Goal: Manage account settings

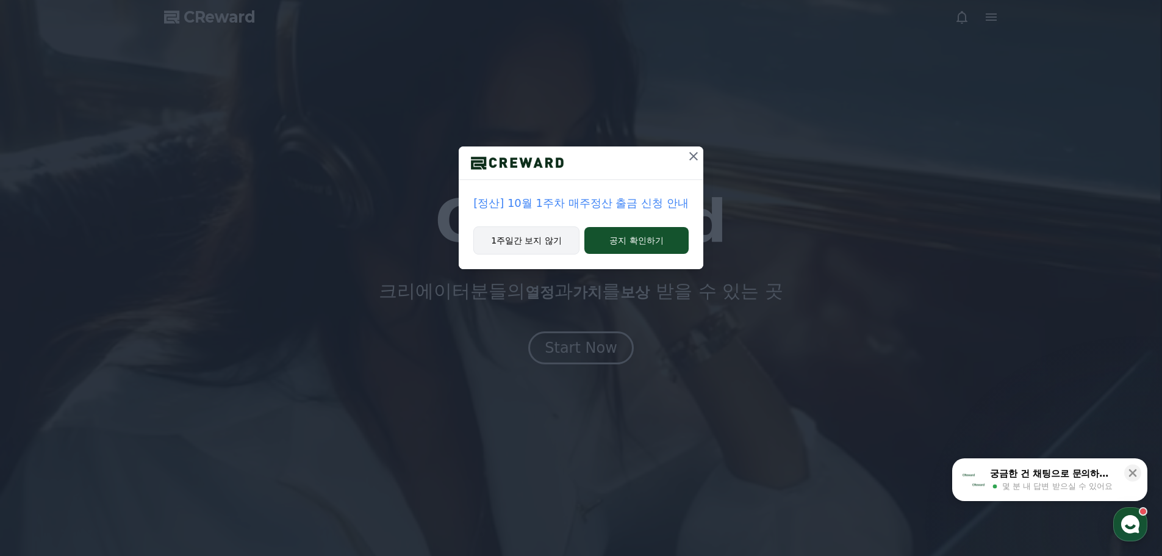
click at [531, 242] on button "1주일간 보지 않기" at bounding box center [526, 240] width 106 height 28
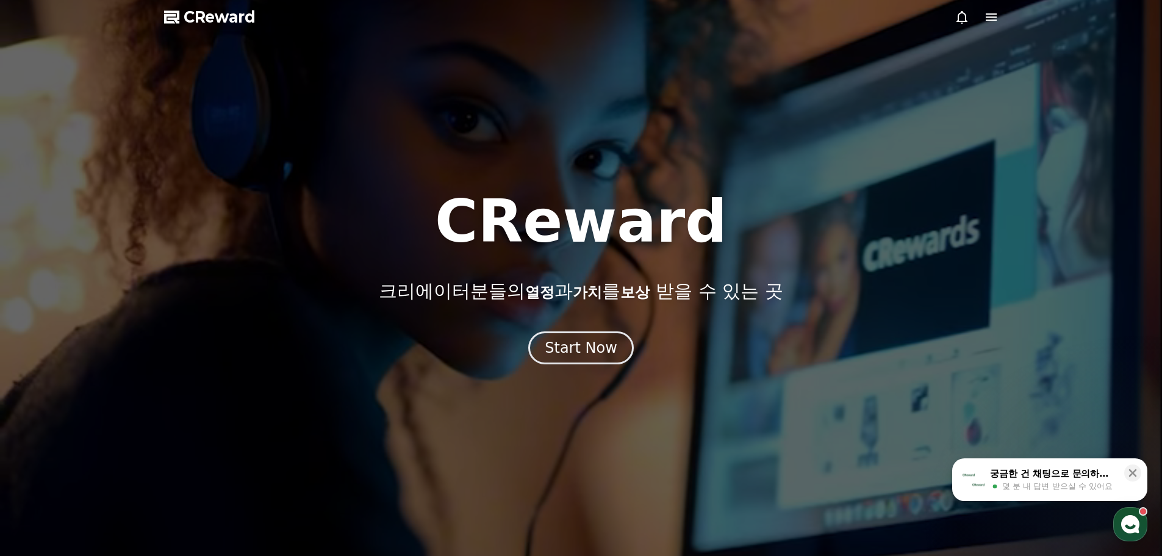
click at [984, 26] on div at bounding box center [581, 278] width 1162 height 556
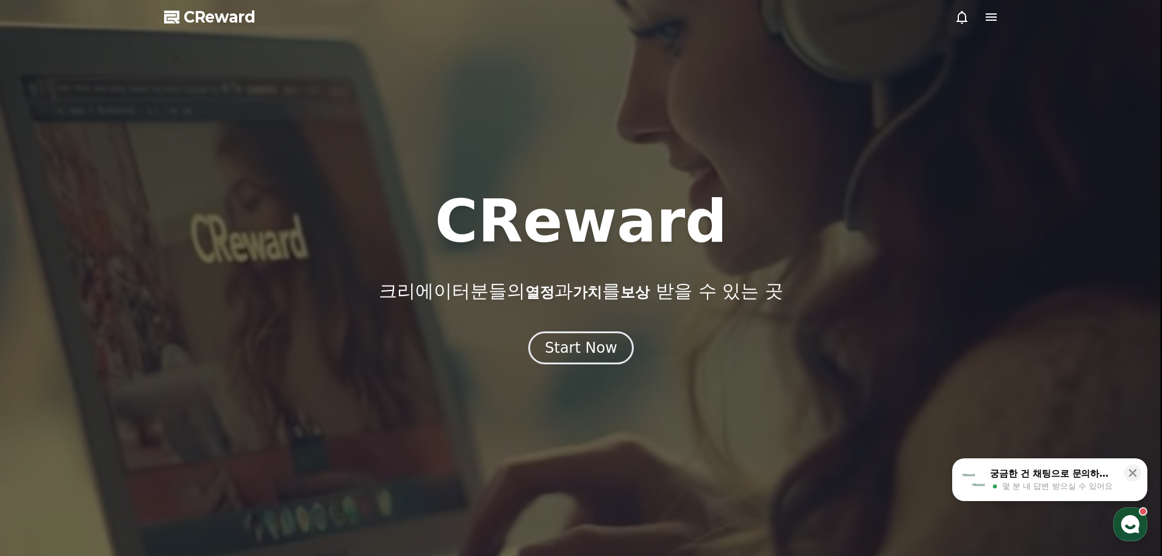
click at [987, 21] on icon at bounding box center [991, 16] width 11 height 7
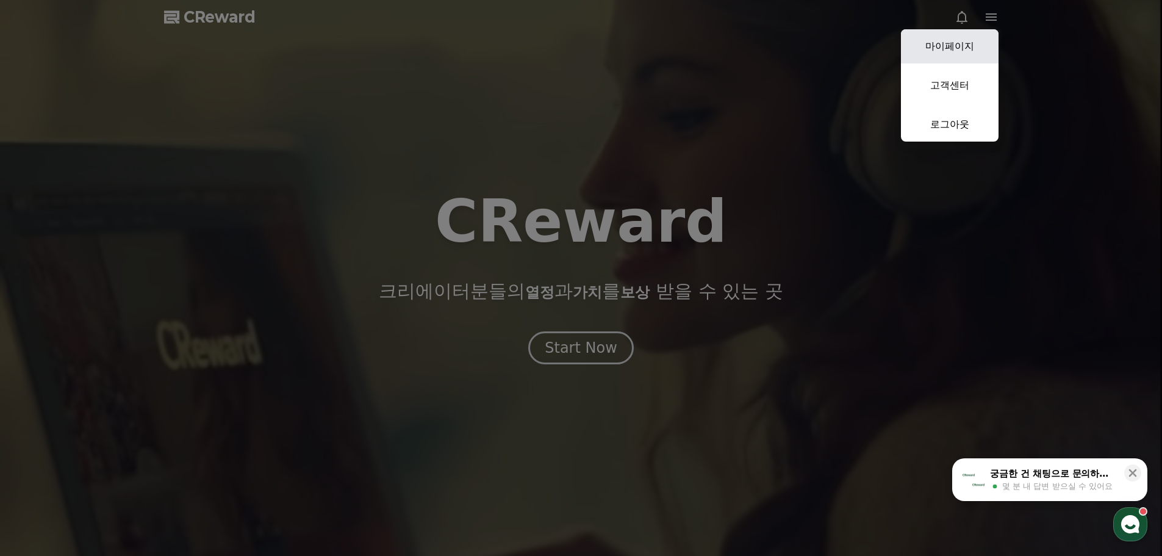
click at [963, 49] on link "마이페이지" at bounding box center [950, 46] width 98 height 34
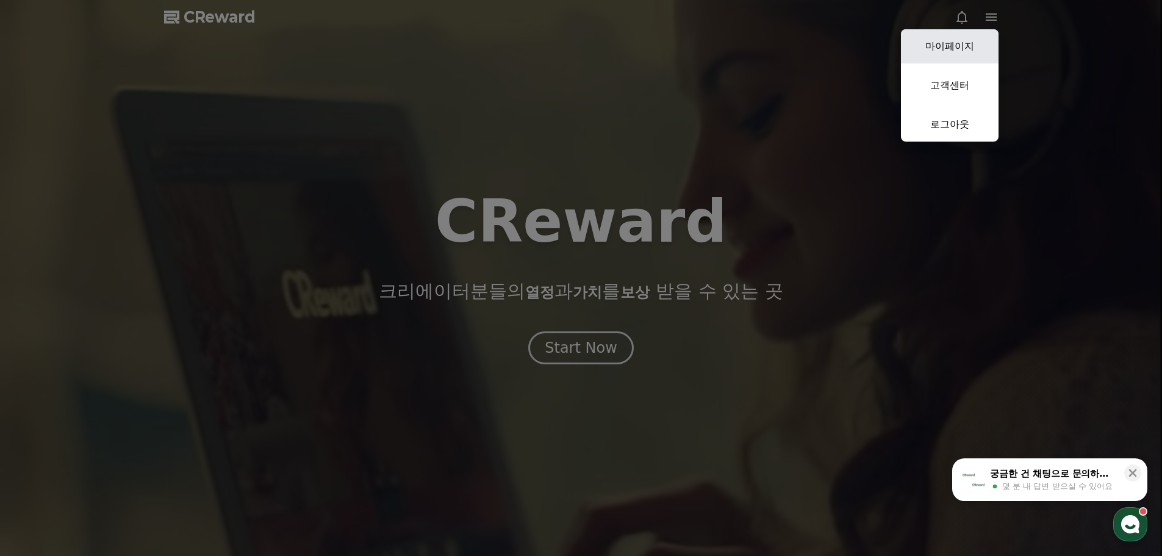
select select "**********"
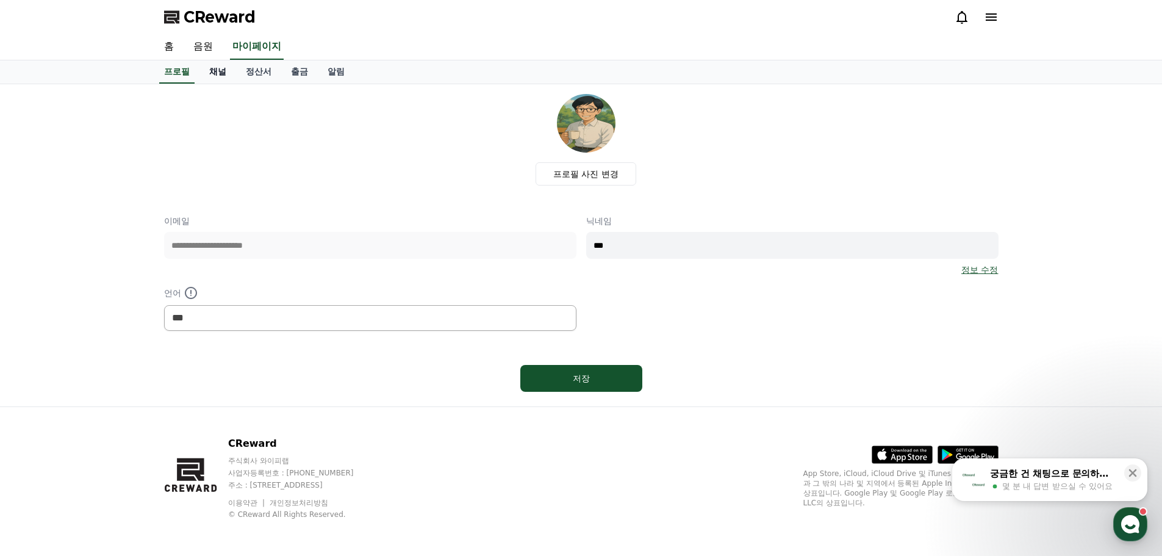
click at [211, 69] on link "채널" at bounding box center [217, 71] width 37 height 23
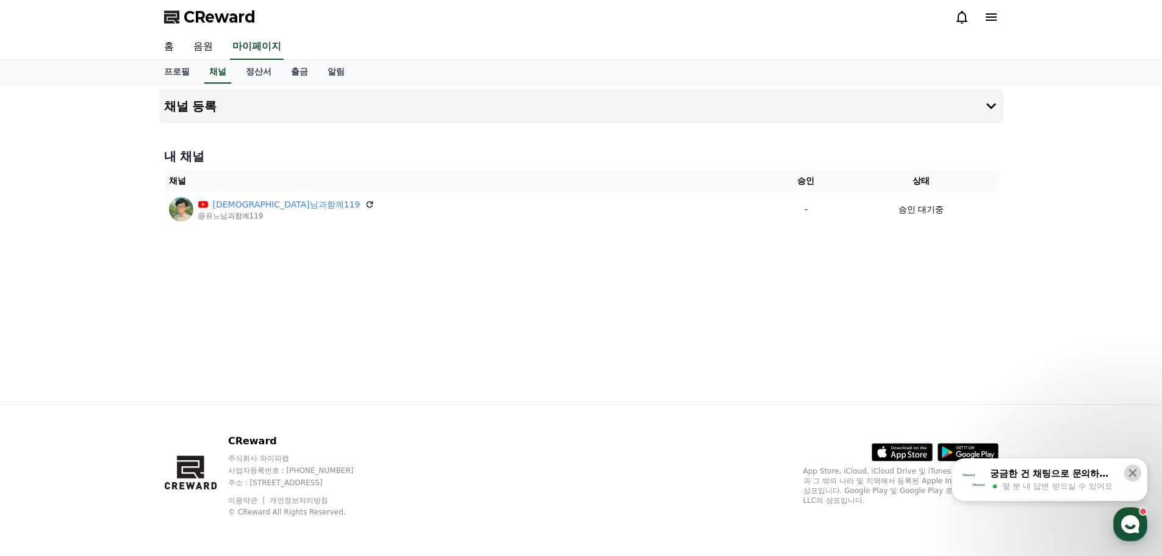
click at [1133, 474] on icon at bounding box center [1133, 473] width 12 height 12
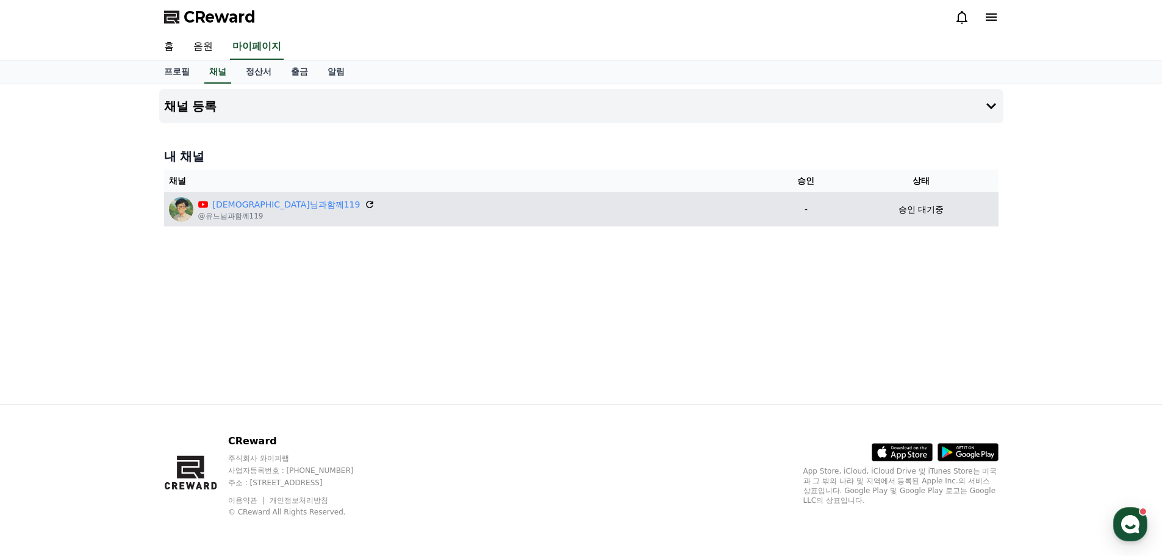
click at [365, 204] on icon at bounding box center [370, 204] width 11 height 11
